Goal: Task Accomplishment & Management: Use online tool/utility

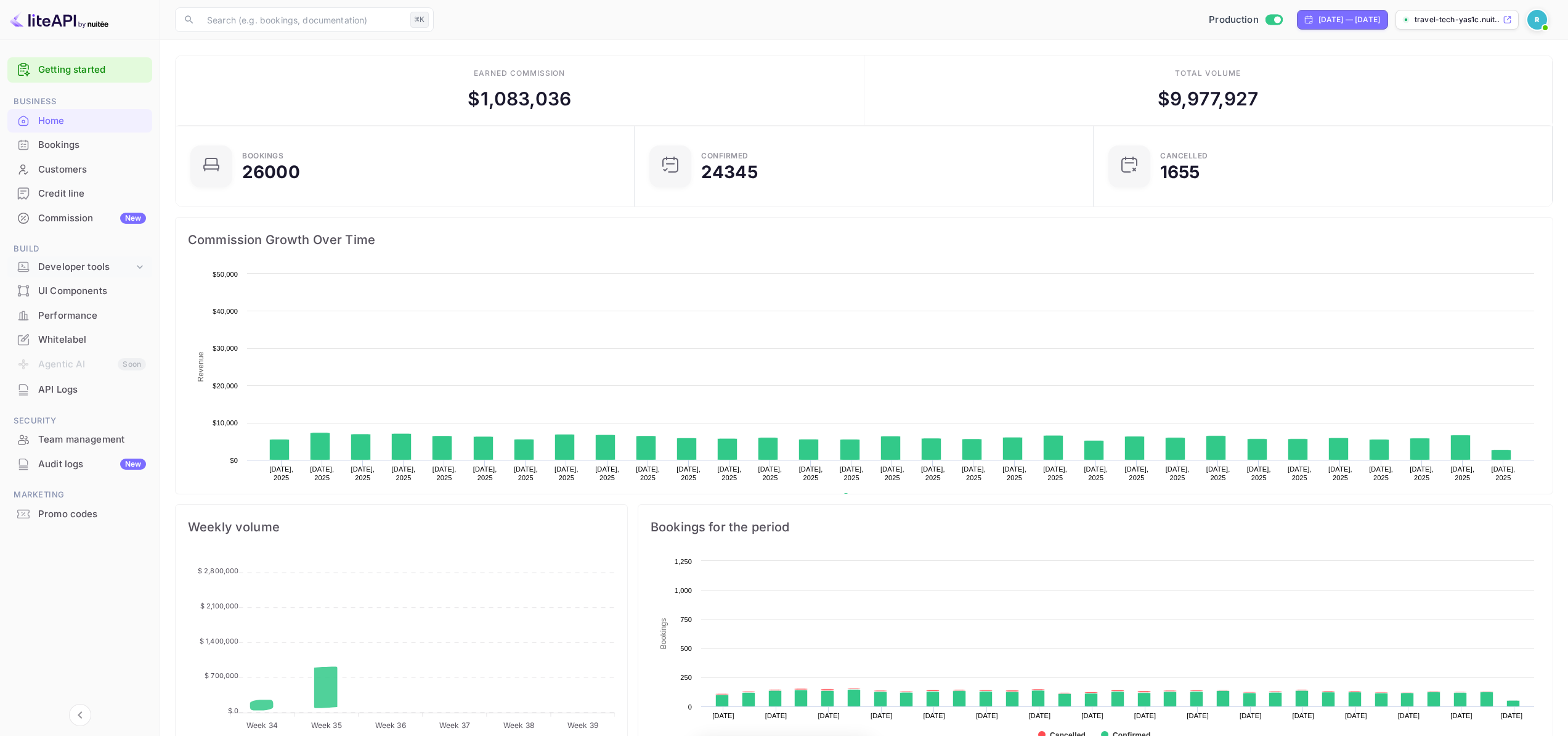
scroll to position [191, 443]
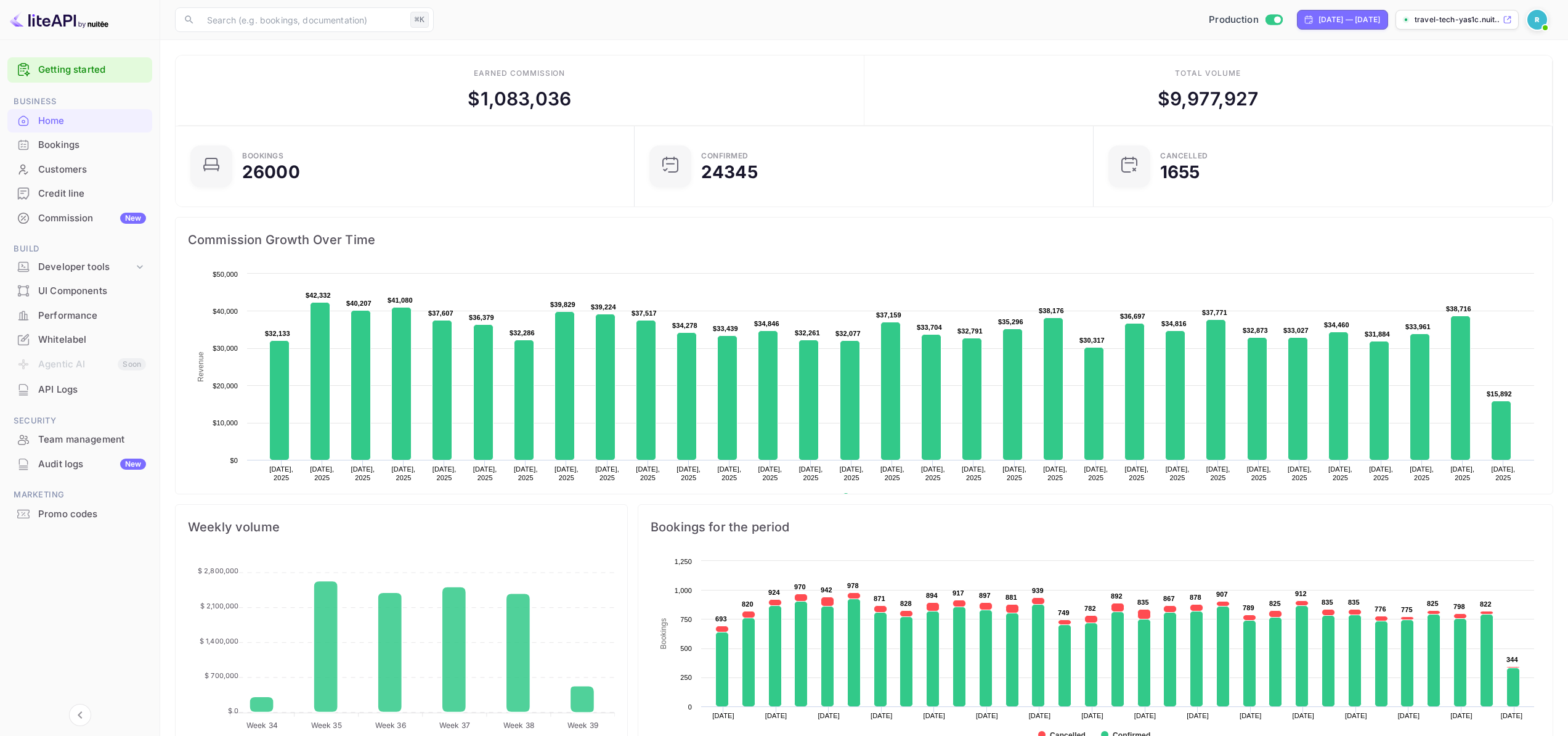
click at [63, 228] on div "Commission New" at bounding box center [80, 218] width 145 height 24
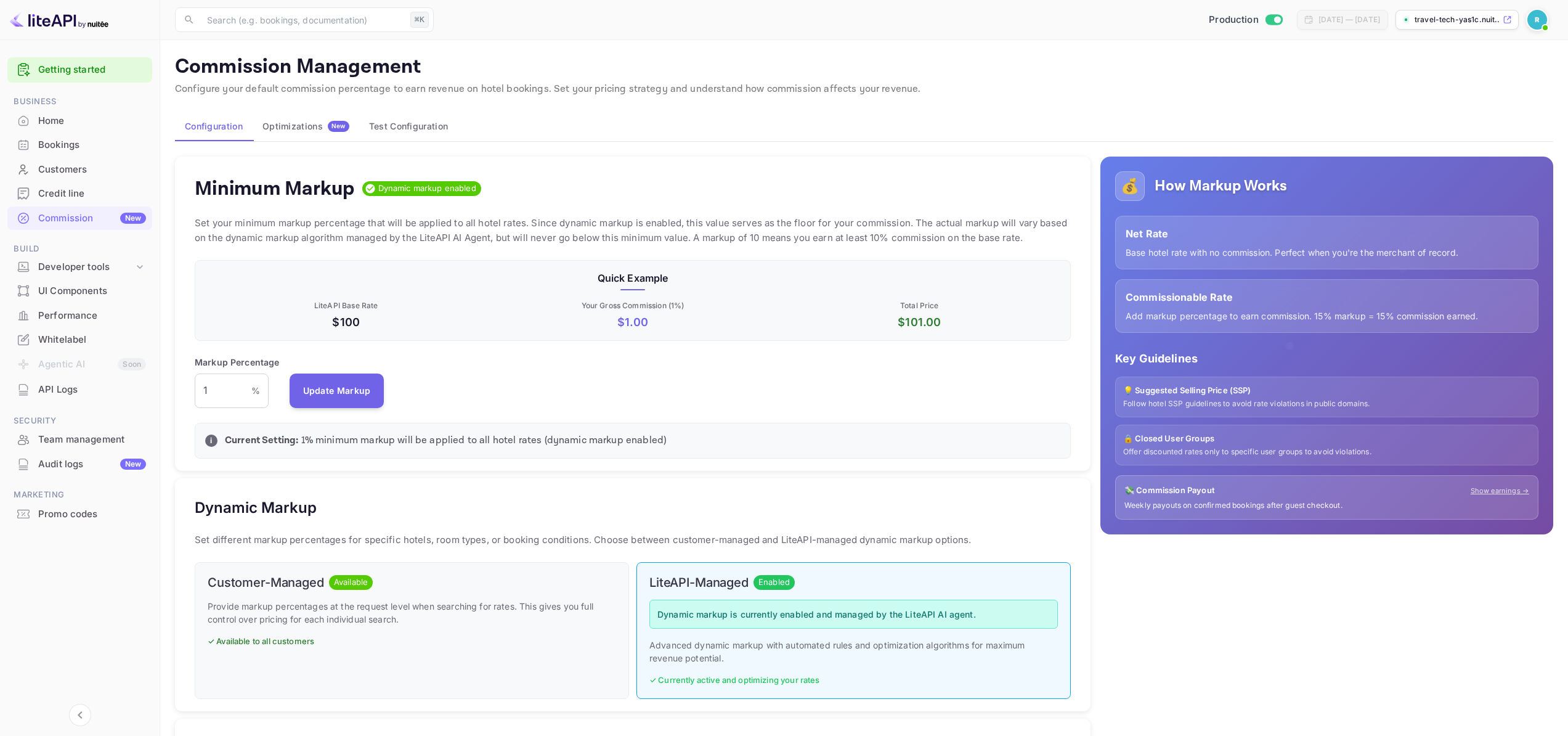
scroll to position [210, 867]
click at [289, 126] on div "Optimizations New" at bounding box center [306, 126] width 87 height 11
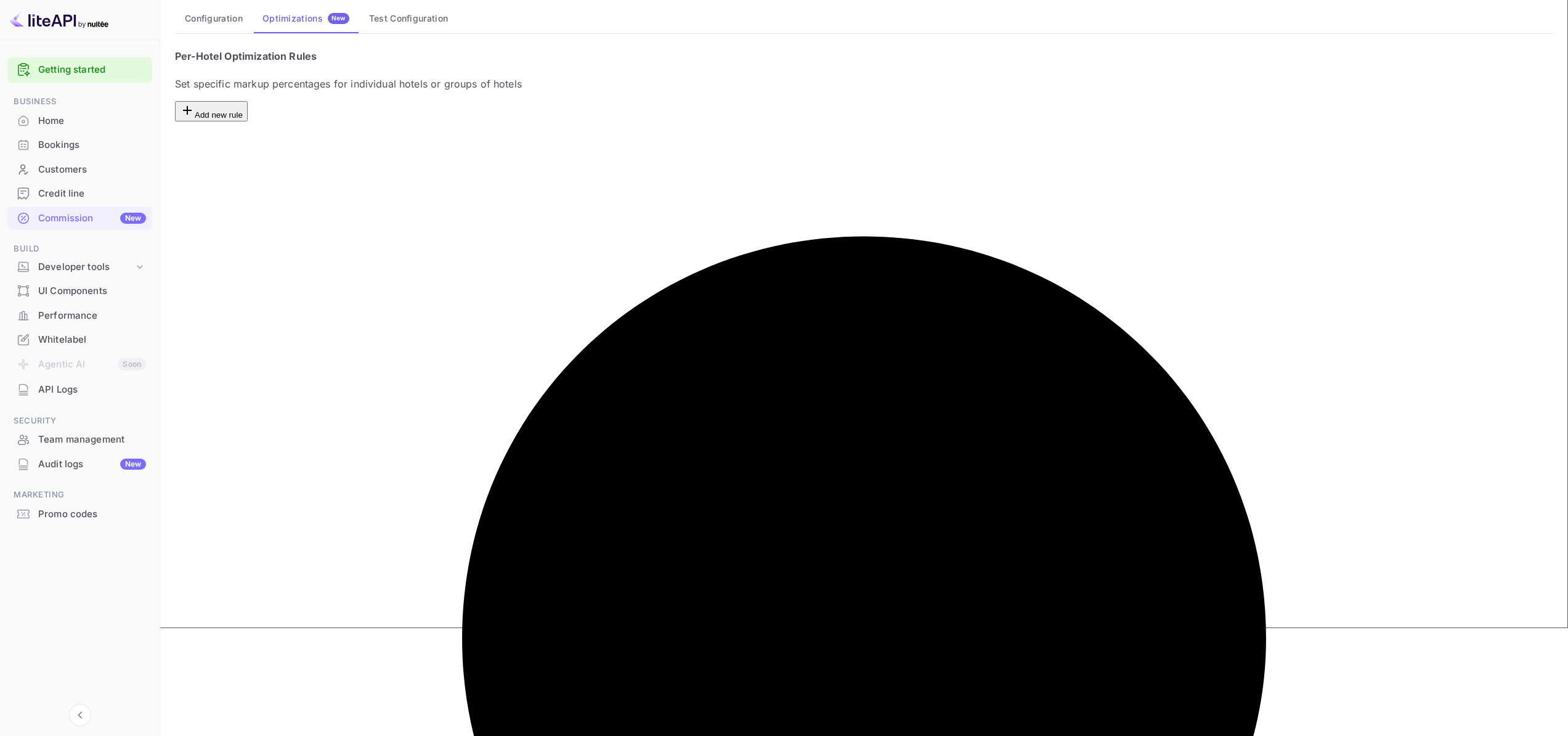
scroll to position [110, 0]
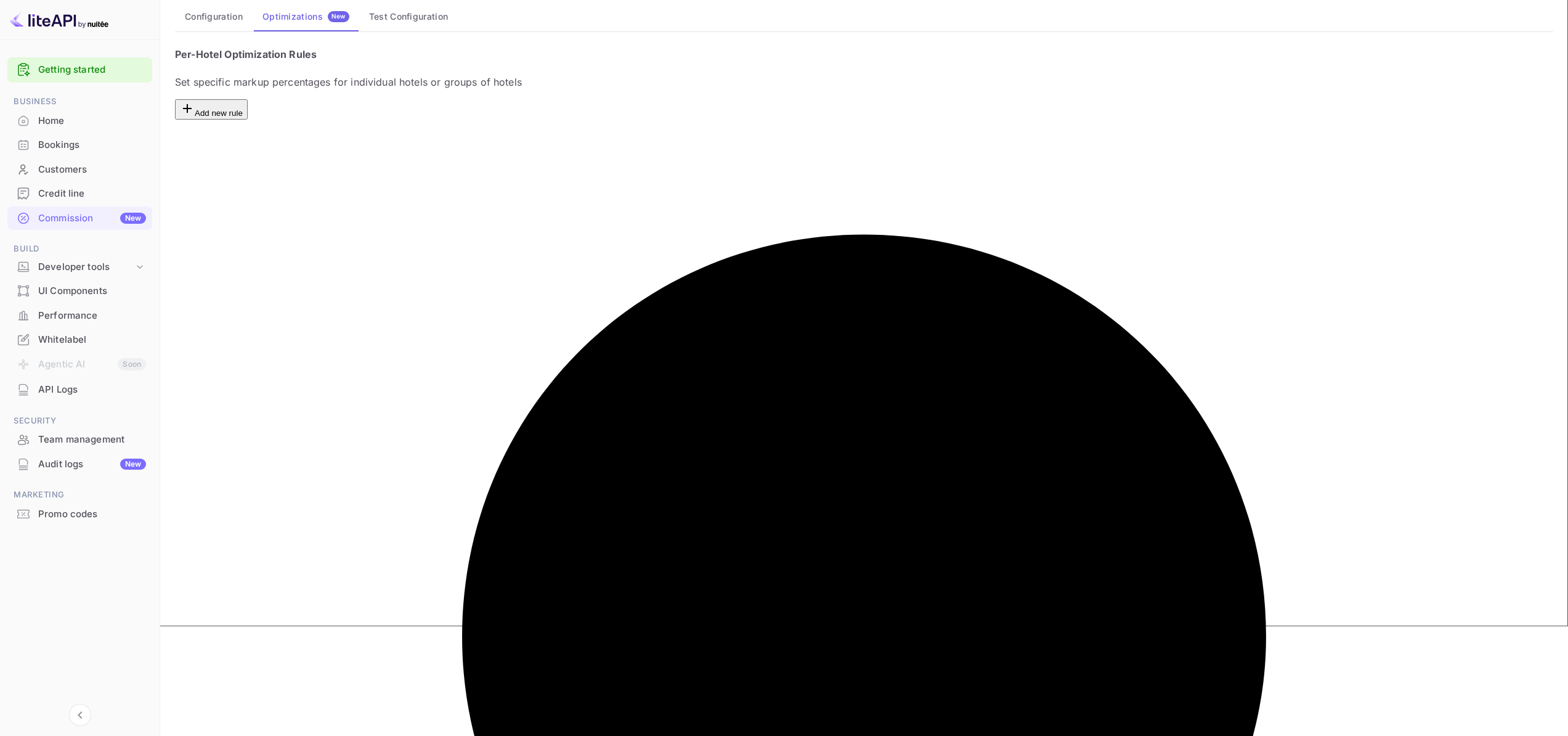
paste input "lp657c0f16"
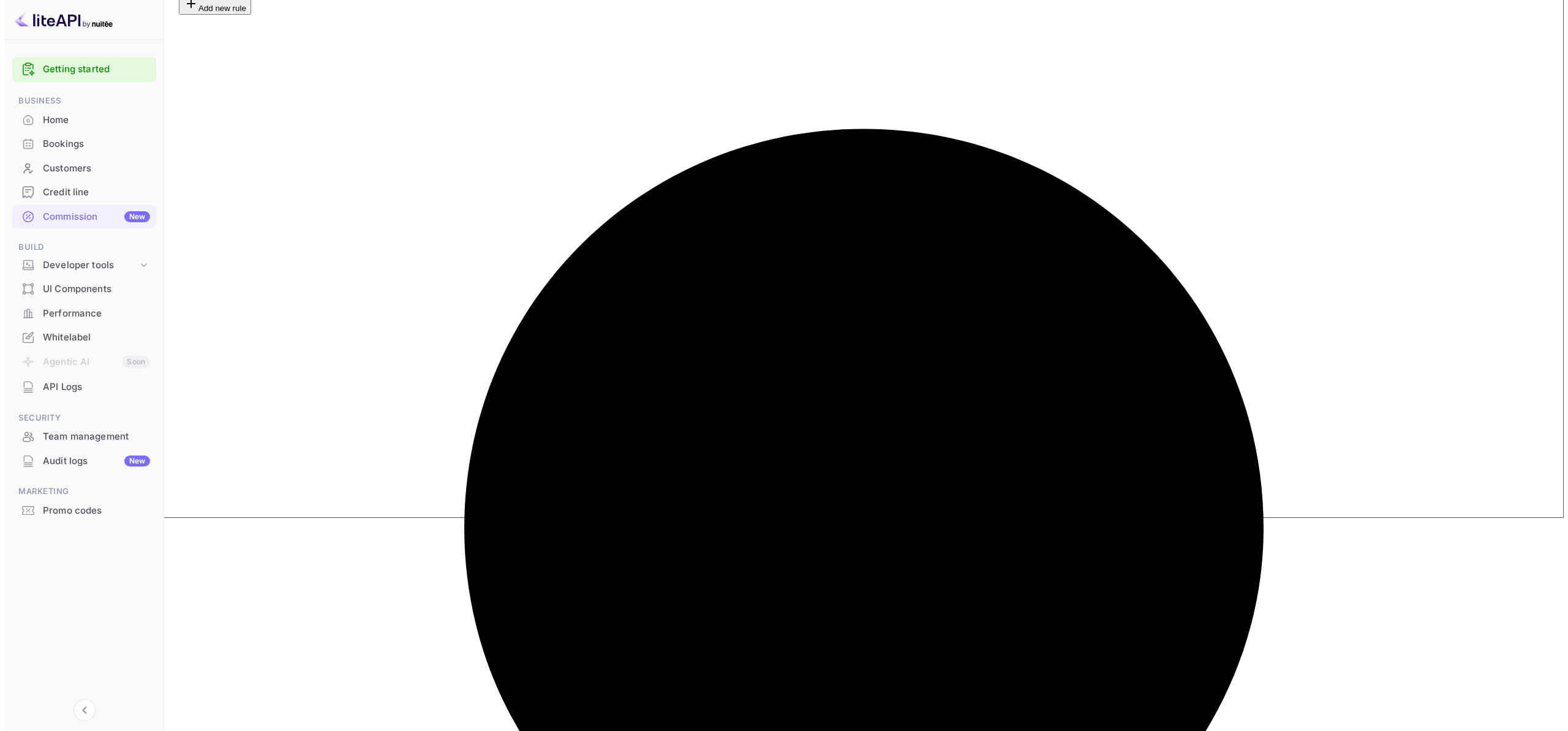
scroll to position [214, 0]
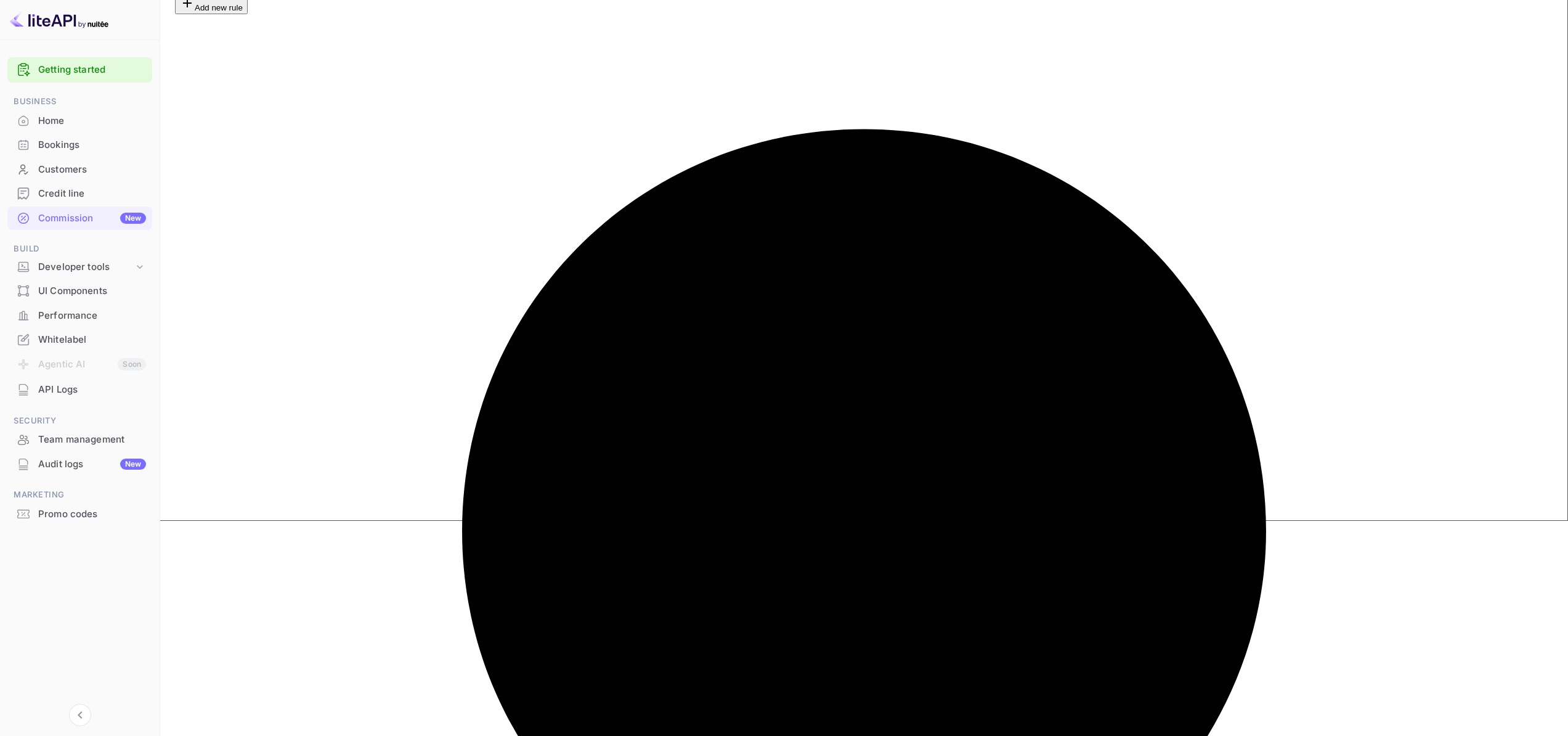
type input "lp657c0f16"
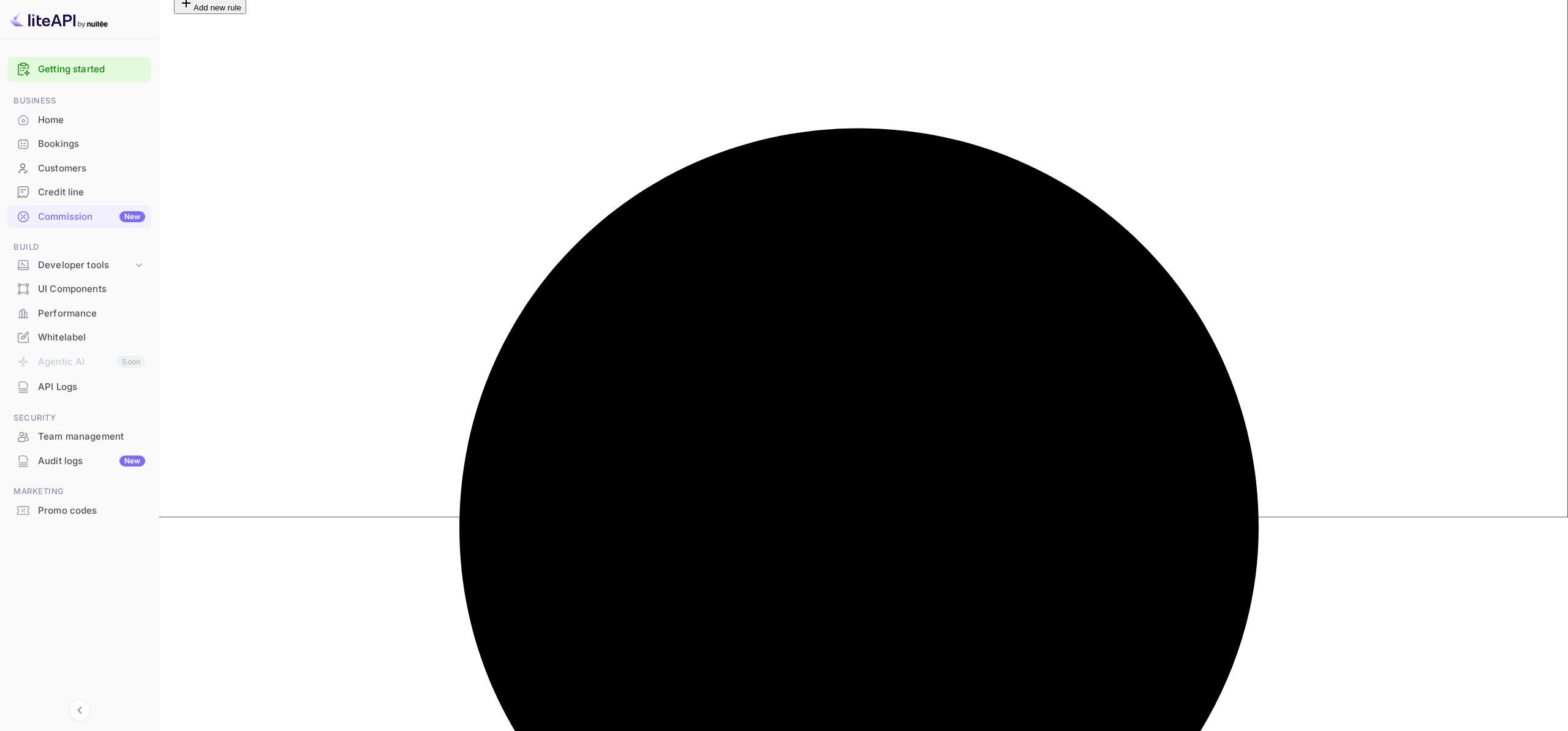
scroll to position [0, 0]
